Goal: Task Accomplishment & Management: Manage account settings

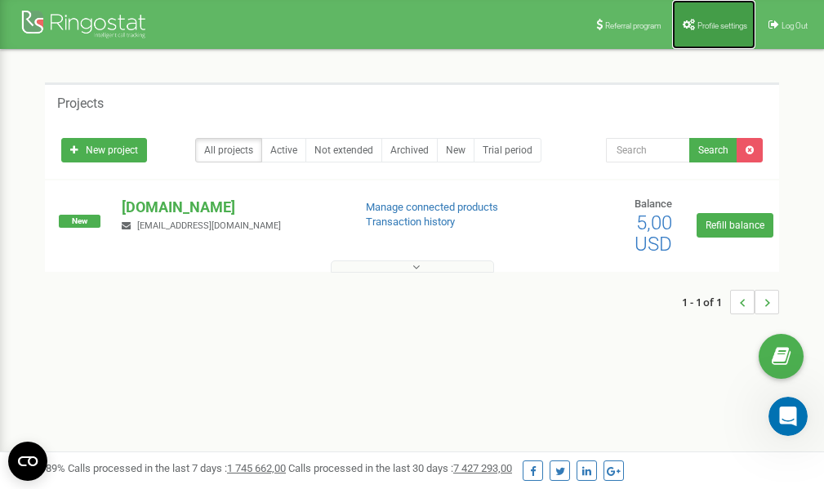
click at [706, 22] on span "Profile settings" at bounding box center [722, 25] width 50 height 9
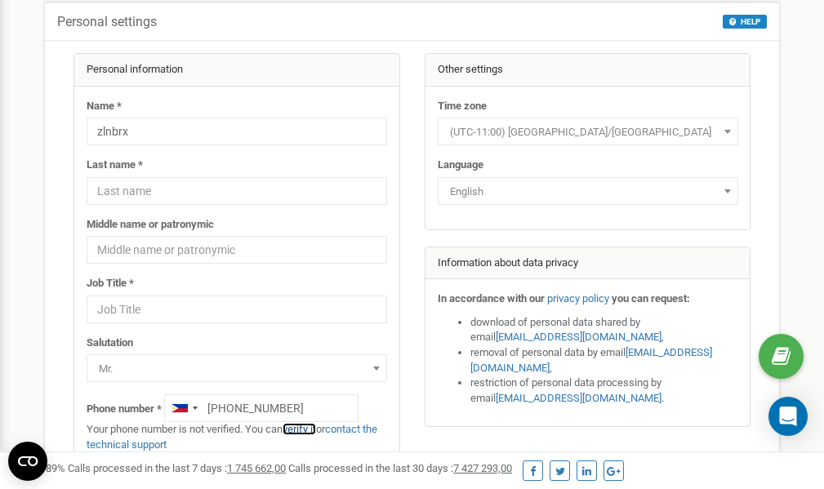
click at [309, 429] on link "verify it" at bounding box center [299, 429] width 33 height 12
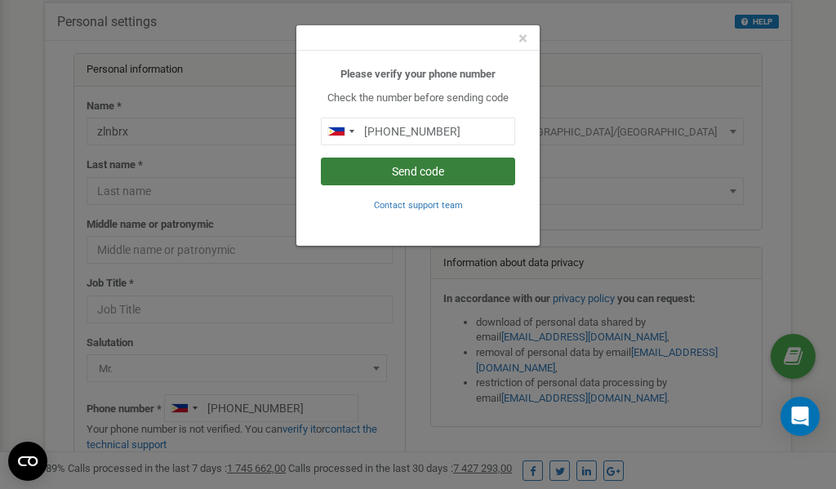
click at [416, 175] on button "Send code" at bounding box center [418, 172] width 194 height 28
